Goal: Task Accomplishment & Management: Manage account settings

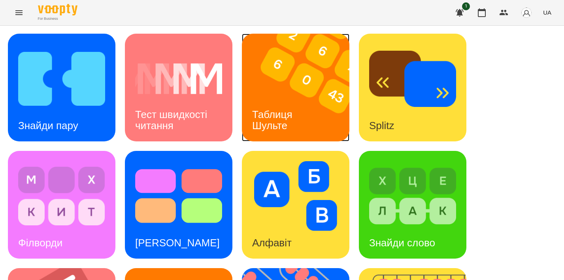
click at [301, 61] on img at bounding box center [300, 88] width 117 height 108
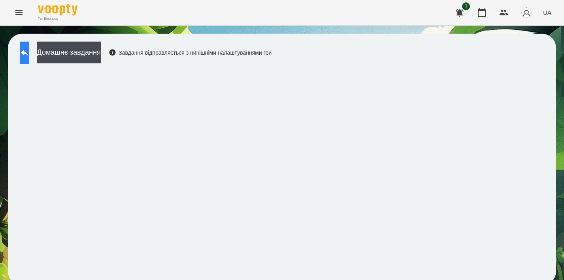
click at [29, 56] on icon at bounding box center [24, 52] width 9 height 9
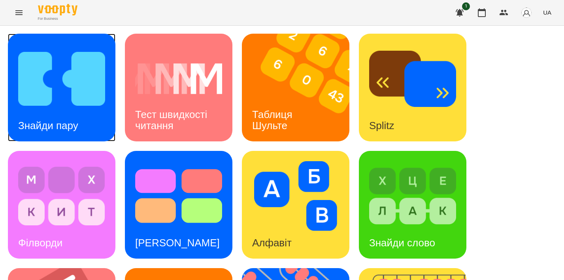
click at [57, 111] on div "Знайди пару" at bounding box center [48, 125] width 81 height 31
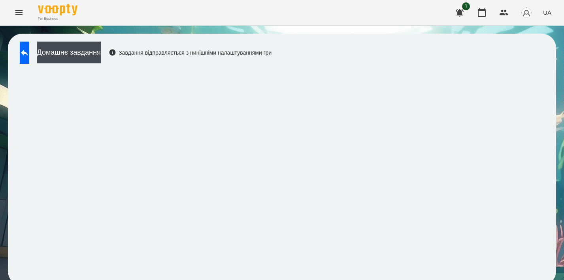
scroll to position [6, 0]
click at [27, 53] on button at bounding box center [24, 53] width 9 height 22
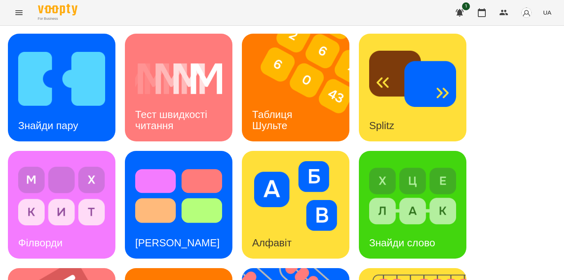
scroll to position [333, 0]
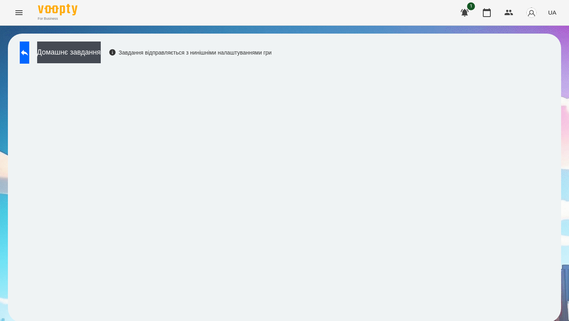
scroll to position [2, 0]
click at [29, 57] on button at bounding box center [24, 53] width 9 height 22
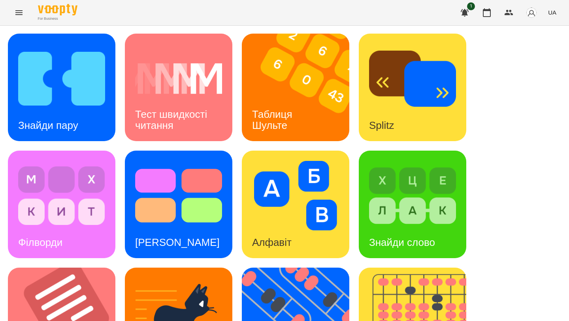
scroll to position [296, 0]
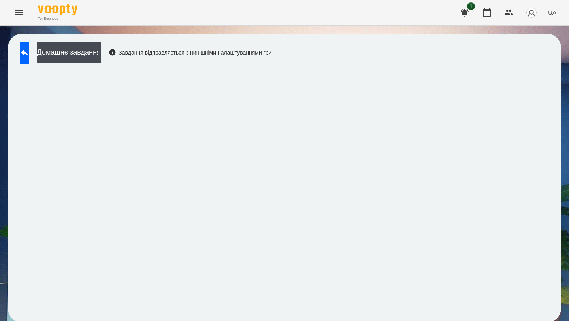
scroll to position [0, 0]
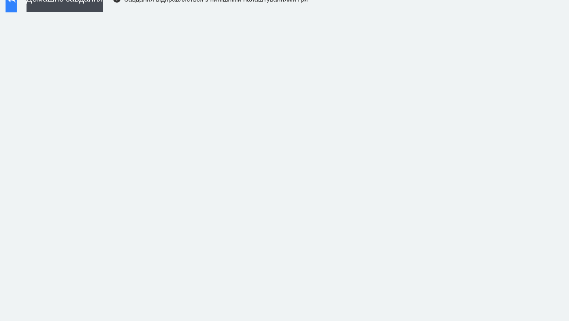
click at [29, 59] on button at bounding box center [24, 53] width 9 height 22
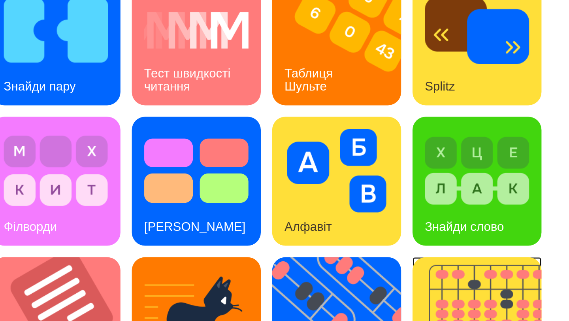
click at [376, 279] on img at bounding box center [417, 322] width 117 height 108
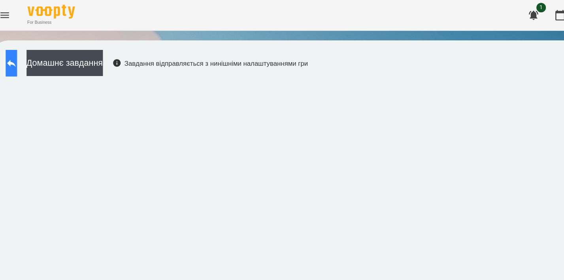
click at [29, 53] on button at bounding box center [24, 53] width 9 height 22
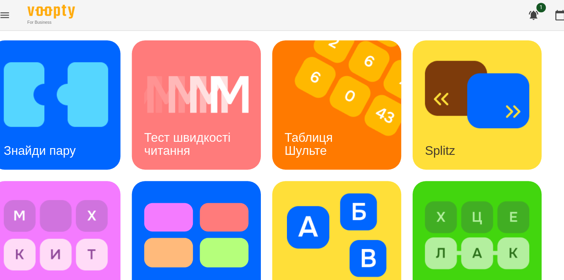
scroll to position [338, 0]
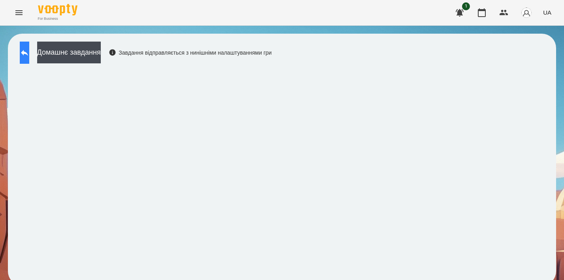
click at [29, 50] on icon at bounding box center [24, 52] width 9 height 9
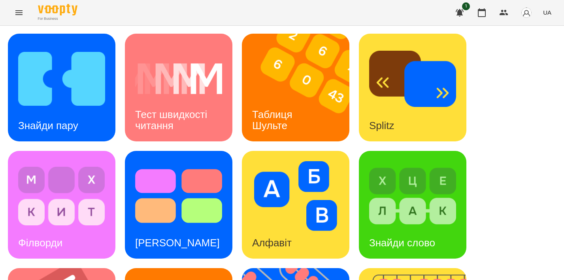
click at [19, 12] on icon "Menu" at bounding box center [18, 12] width 7 height 5
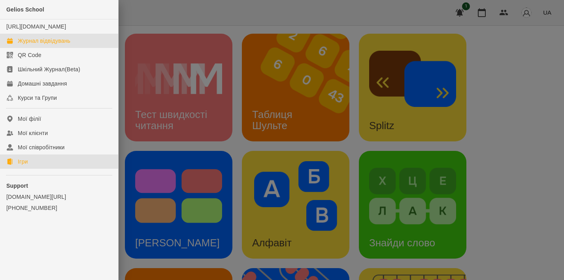
click at [53, 45] on div "Журнал відвідувань" at bounding box center [44, 41] width 53 height 8
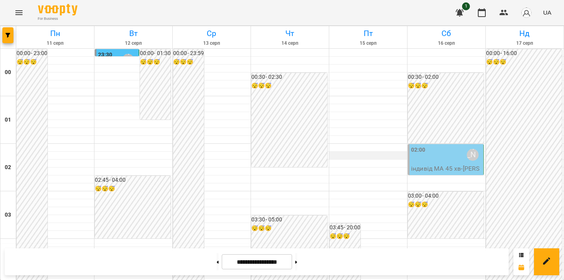
scroll to position [919, 0]
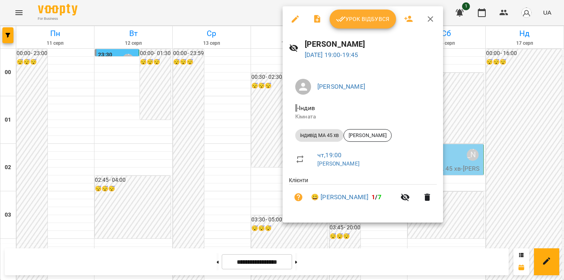
click at [371, 20] on span "Урок відбувся" at bounding box center [363, 18] width 54 height 9
